Goal: Find specific page/section: Find specific page/section

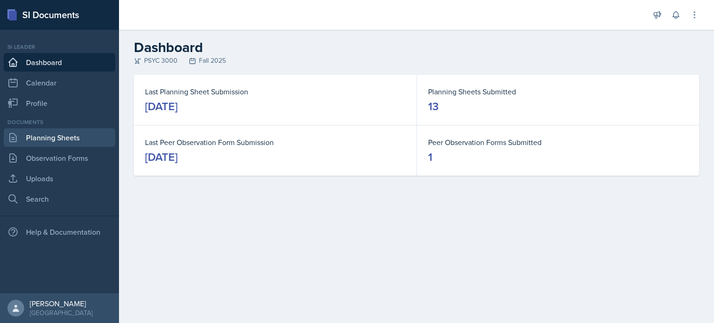
click at [85, 141] on link "Planning Sheets" at bounding box center [60, 137] width 112 height 19
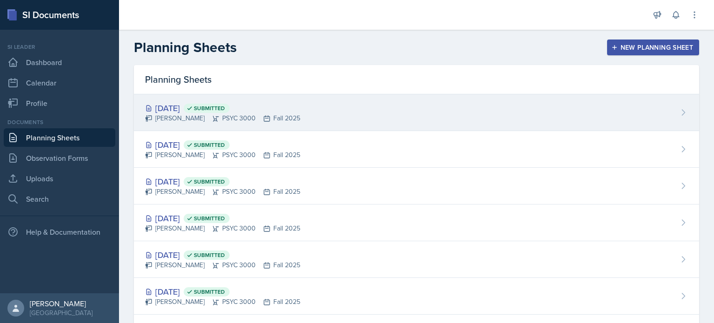
click at [177, 119] on div "[PERSON_NAME] PSYC 3000 Fall 2025" at bounding box center [222, 118] width 155 height 10
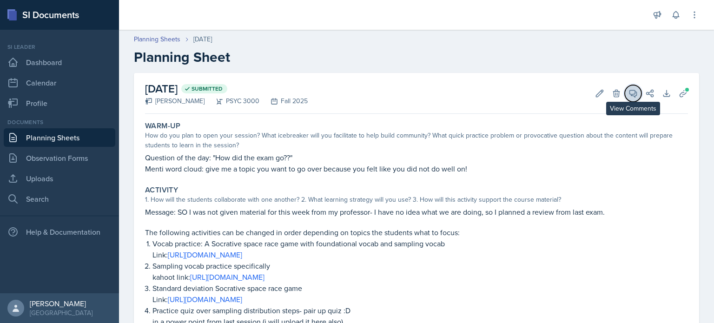
click at [635, 95] on icon at bounding box center [633, 93] width 7 height 7
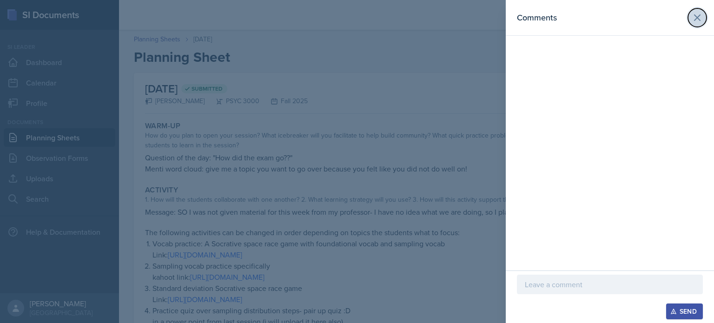
click at [699, 17] on icon at bounding box center [698, 18] width 6 height 6
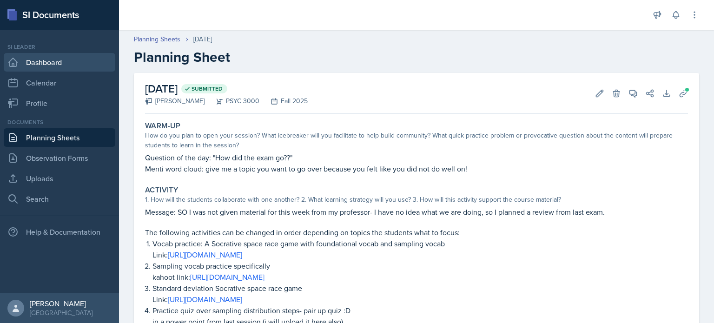
click at [33, 60] on link "Dashboard" at bounding box center [60, 62] width 112 height 19
